Goal: Information Seeking & Learning: Learn about a topic

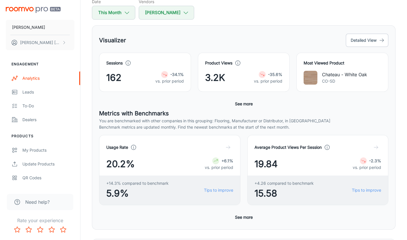
scroll to position [208, 0]
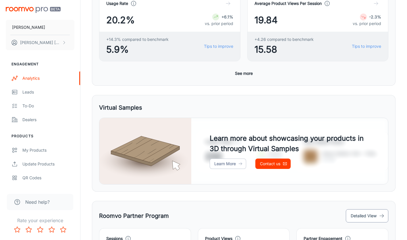
click at [361, 216] on button "Detailed View" at bounding box center [367, 215] width 43 height 13
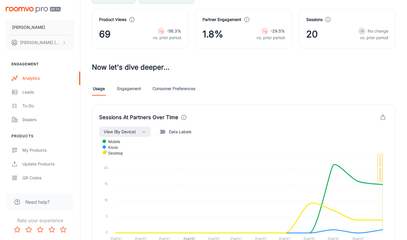
scroll to position [27, 0]
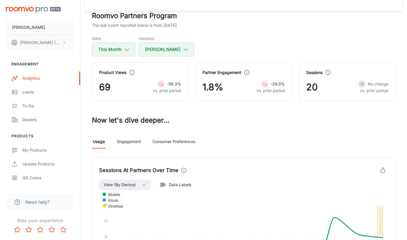
click at [166, 141] on link "Consumer Preferences" at bounding box center [174, 141] width 43 height 14
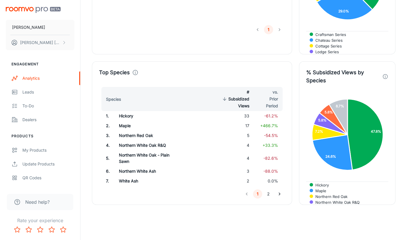
scroll to position [495, 0]
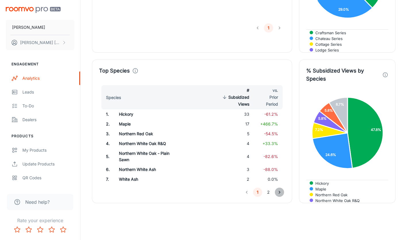
click at [280, 192] on icon "Go to next page" at bounding box center [280, 192] width 6 height 6
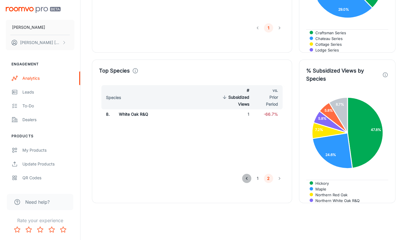
click at [247, 180] on icon "Go to previous page" at bounding box center [247, 178] width 6 height 6
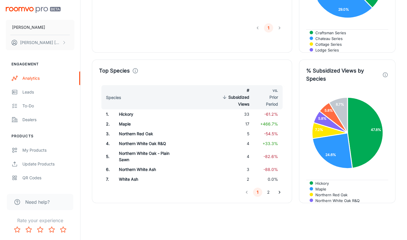
scroll to position [6, 0]
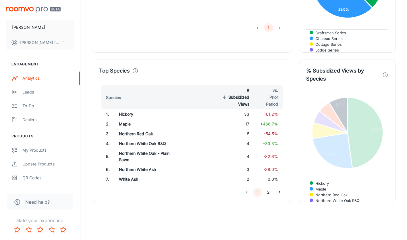
click at [331, 209] on span "3 others" at bounding box center [321, 211] width 20 height 5
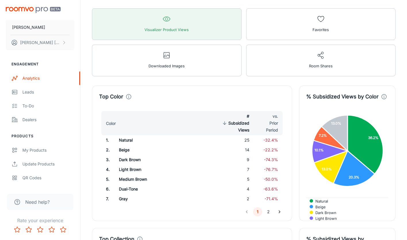
scroll to position [150, 0]
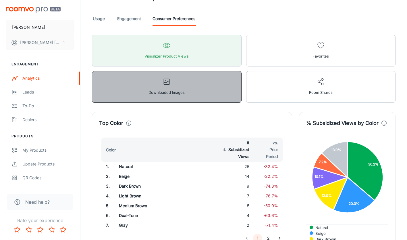
click at [190, 90] on button "Downloaded Images" at bounding box center [167, 87] width 150 height 32
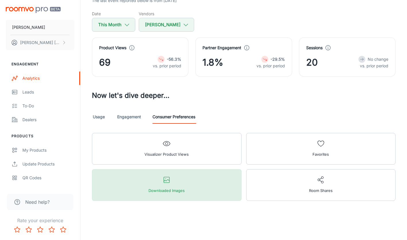
scroll to position [52, 0]
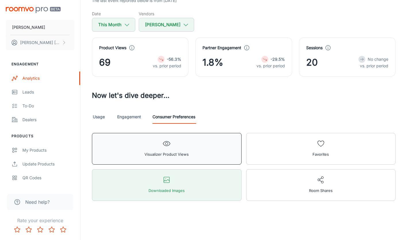
click at [199, 154] on button "Visualizer Product Views" at bounding box center [167, 149] width 150 height 32
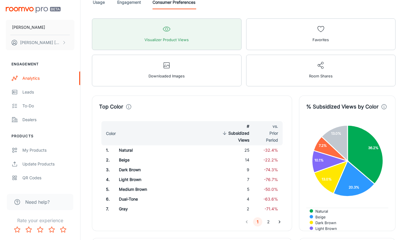
scroll to position [167, 0]
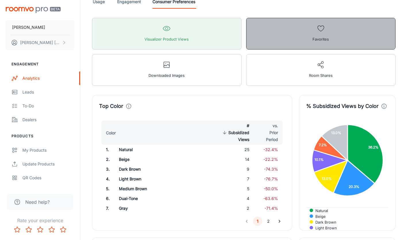
click at [300, 36] on button "Favorites" at bounding box center [321, 34] width 150 height 32
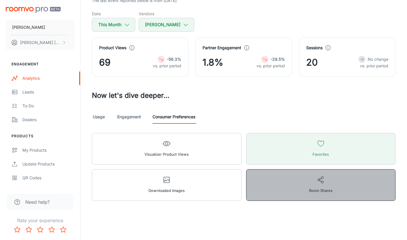
click at [263, 173] on button "Room Shares" at bounding box center [321, 185] width 150 height 32
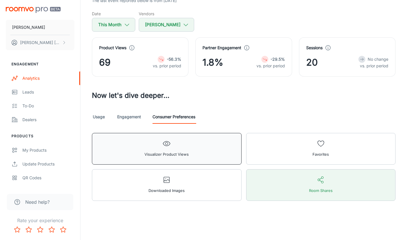
click at [179, 146] on button "Visualizer Product Views" at bounding box center [167, 149] width 150 height 32
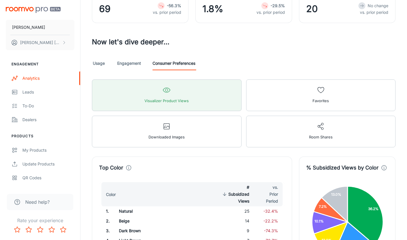
scroll to position [81, 0]
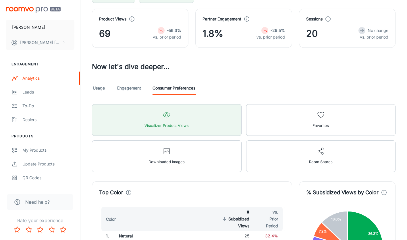
click at [133, 90] on link "Engagement" at bounding box center [129, 88] width 24 height 14
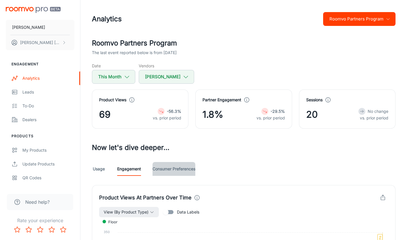
click at [174, 168] on link "Consumer Preferences" at bounding box center [174, 169] width 43 height 14
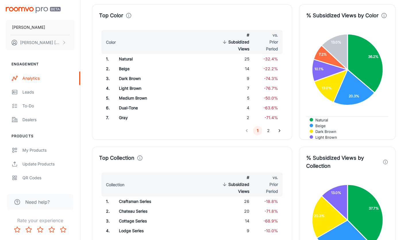
scroll to position [259, 0]
